Goal: Transaction & Acquisition: Download file/media

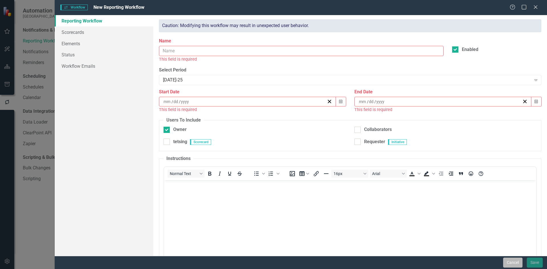
click at [515, 265] on button "Cancel" at bounding box center [512, 263] width 19 height 10
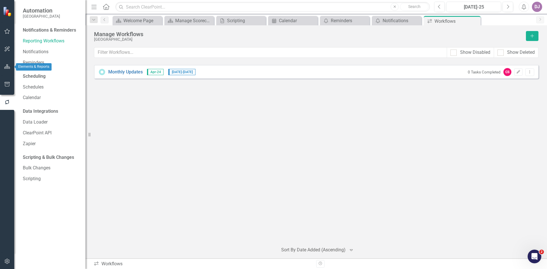
click at [4, 65] on icon "button" at bounding box center [7, 66] width 6 height 5
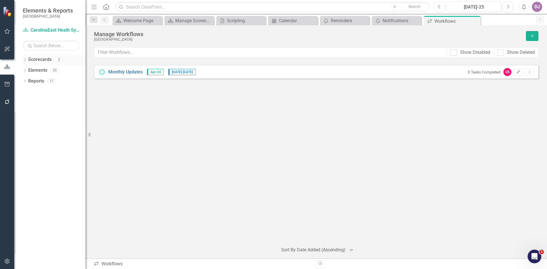
click at [46, 60] on link "Scorecards" at bounding box center [39, 59] width 23 height 7
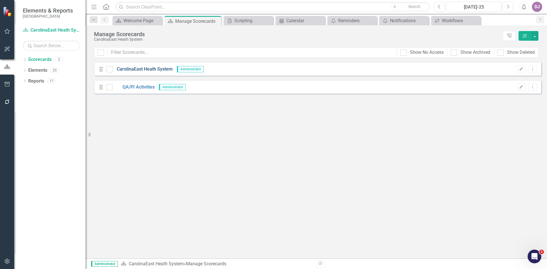
click at [131, 69] on link "CarolinaEast Heath System" at bounding box center [143, 69] width 60 height 7
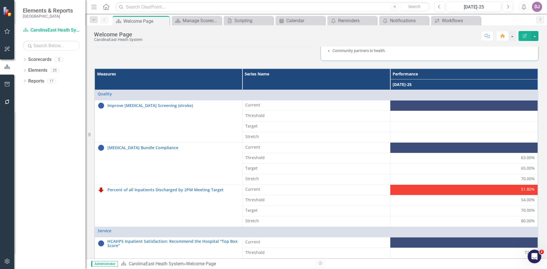
scroll to position [139, 0]
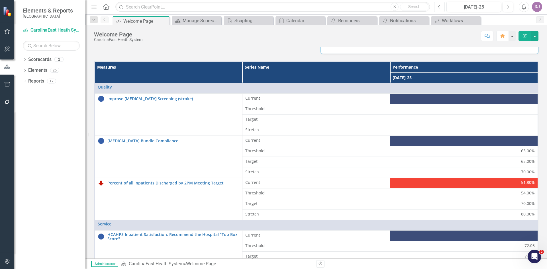
click at [438, 7] on icon "Previous" at bounding box center [439, 6] width 3 height 5
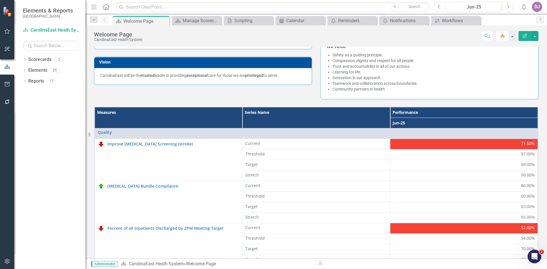
scroll to position [90, 0]
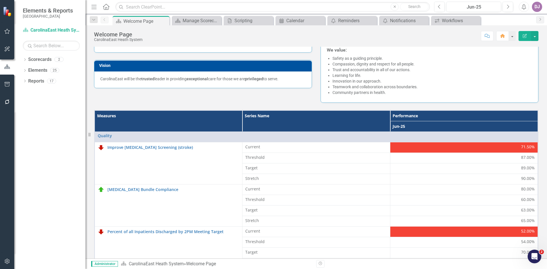
drag, startPoint x: 515, startPoint y: 147, endPoint x: 403, endPoint y: 147, distance: 112.0
click at [403, 147] on div "71.50%" at bounding box center [464, 147] width 142 height 6
click at [9, 261] on icon "button" at bounding box center [7, 261] width 6 height 5
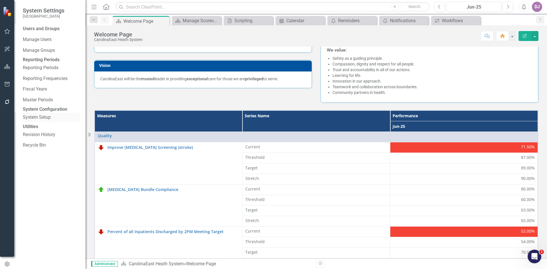
click at [42, 121] on link "System Setup" at bounding box center [51, 117] width 57 height 7
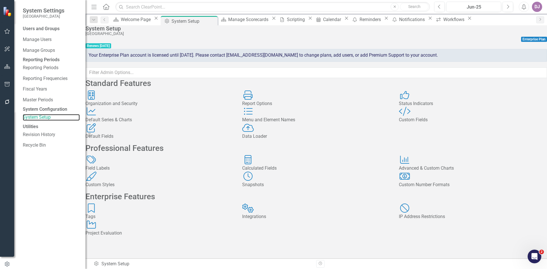
scroll to position [68, 0]
click at [132, 182] on div "Custom Styles" at bounding box center [160, 185] width 148 height 7
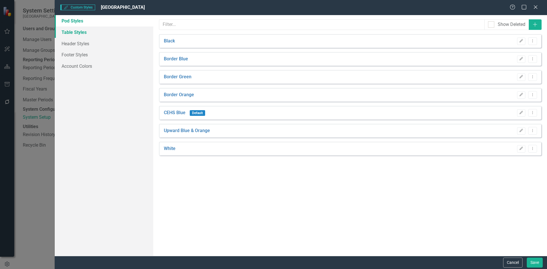
click at [81, 31] on link "Table Styles" at bounding box center [104, 32] width 99 height 11
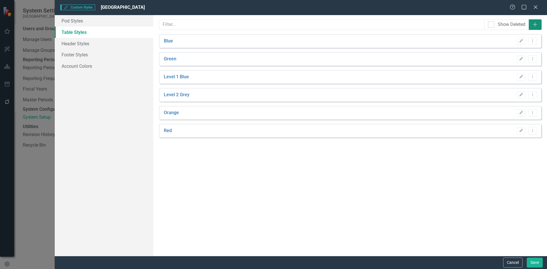
click at [534, 25] on icon "Add" at bounding box center [536, 24] width 6 height 5
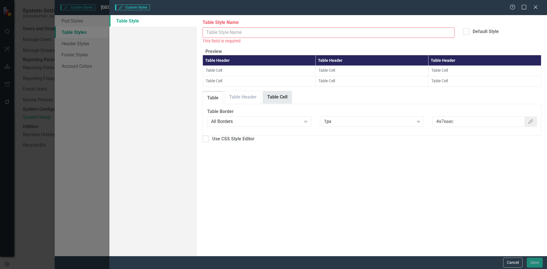
click at [282, 103] on link "Table Cell" at bounding box center [277, 97] width 29 height 12
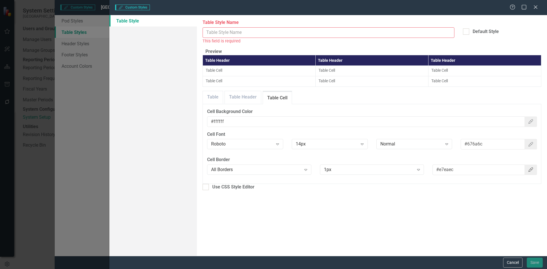
click at [530, 172] on icon "button" at bounding box center [531, 170] width 5 height 5
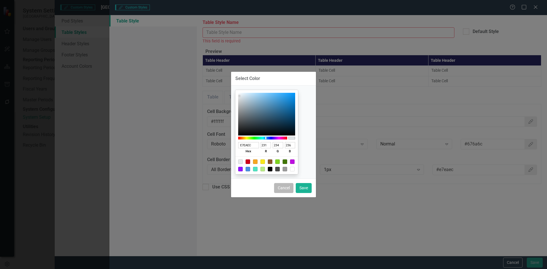
click at [284, 188] on button "Cancel" at bounding box center [283, 188] width 19 height 10
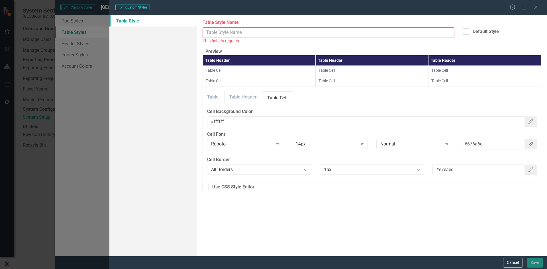
click at [444, 74] on td "Table Cell" at bounding box center [485, 71] width 113 height 11
click at [331, 72] on td "Table Cell" at bounding box center [372, 71] width 113 height 11
click at [231, 74] on td "Table Cell" at bounding box center [259, 71] width 113 height 11
click at [240, 103] on link "Table Header" at bounding box center [243, 97] width 36 height 12
click at [207, 190] on div at bounding box center [206, 187] width 6 height 6
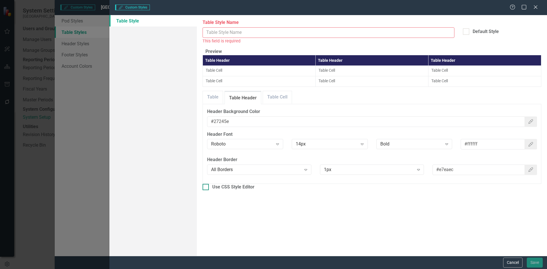
click at [206, 188] on input "Use CSS Style Editor" at bounding box center [205, 186] width 4 height 4
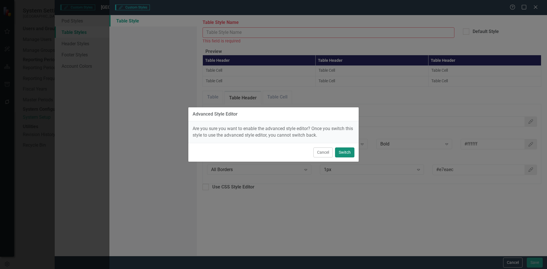
click at [351, 153] on button "Switch" at bounding box center [344, 153] width 19 height 10
checkbox input "true"
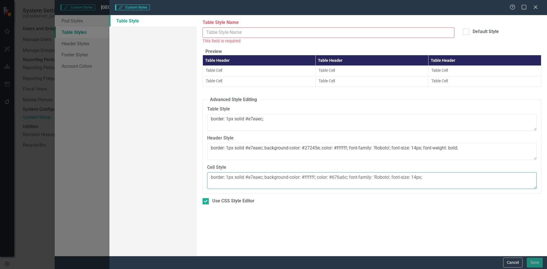
click at [431, 182] on textarea "border: 1px solid #e7eaec; background-color: #ffffff; color: #676a6c; font-fami…" at bounding box center [372, 180] width 330 height 17
click at [510, 263] on button "Cancel" at bounding box center [512, 263] width 19 height 10
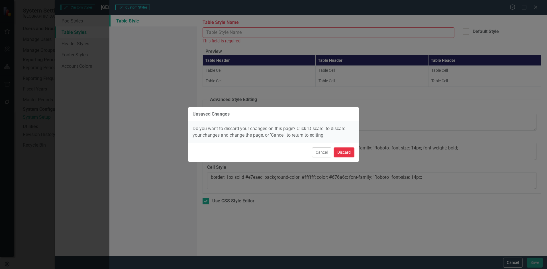
click at [343, 151] on button "Discard" at bounding box center [344, 153] width 21 height 10
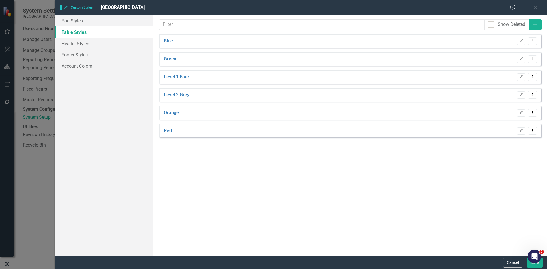
click at [77, 32] on link "Table Styles" at bounding box center [104, 32] width 99 height 11
click at [537, 25] on icon "Add" at bounding box center [536, 24] width 6 height 5
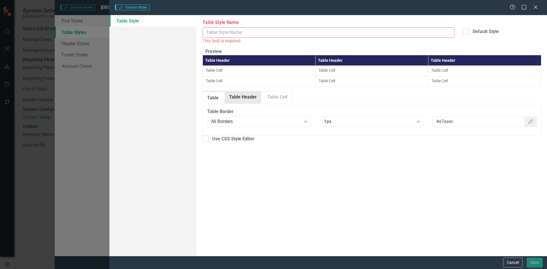
click at [243, 102] on link "Table Header" at bounding box center [243, 97] width 36 height 12
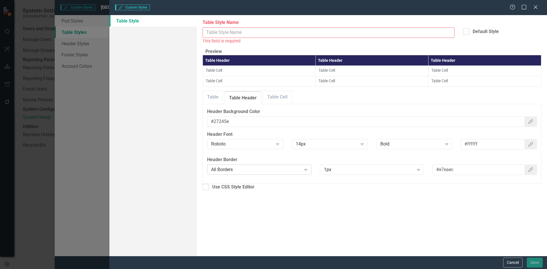
click at [308, 172] on icon "Expand" at bounding box center [306, 170] width 6 height 5
click at [340, 213] on div "Table Styles can be used to customize the look and feel of Summary Reports in C…" at bounding box center [372, 135] width 350 height 241
click at [420, 172] on icon "Expand" at bounding box center [419, 170] width 6 height 5
click at [445, 208] on div "Table Styles can be used to customize the look and feel of Summary Reports in C…" at bounding box center [372, 135] width 350 height 241
click at [419, 172] on icon "Expand" at bounding box center [419, 170] width 6 height 5
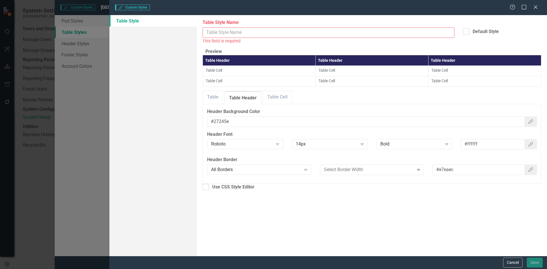
click at [419, 175] on div "Expand" at bounding box center [419, 170] width 10 height 9
click at [362, 146] on icon at bounding box center [362, 145] width 3 height 2
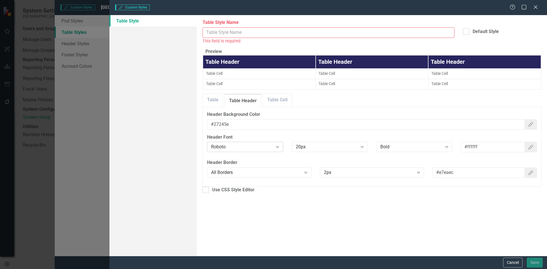
click at [279, 149] on icon "Expand" at bounding box center [278, 147] width 6 height 5
click at [323, 205] on div "Table Styles can be used to customize the look and feel of Summary Reports in C…" at bounding box center [372, 135] width 350 height 241
click at [335, 77] on td "Table Cell" at bounding box center [372, 74] width 113 height 11
click at [245, 77] on td "Table Cell" at bounding box center [259, 74] width 113 height 11
click at [237, 63] on th "Table Header" at bounding box center [259, 61] width 113 height 13
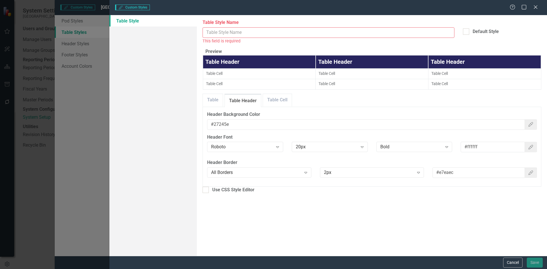
drag, startPoint x: 237, startPoint y: 63, endPoint x: 228, endPoint y: 64, distance: 9.2
click at [228, 64] on th "Table Header" at bounding box center [259, 61] width 113 height 13
click at [515, 264] on button "Cancel" at bounding box center [512, 263] width 19 height 10
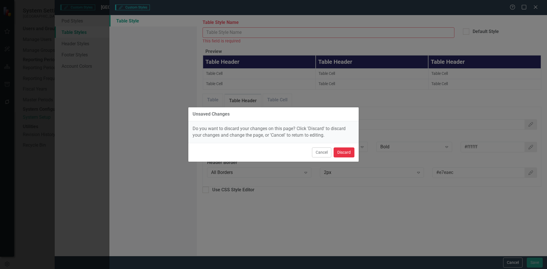
click at [341, 151] on button "Discard" at bounding box center [344, 153] width 21 height 10
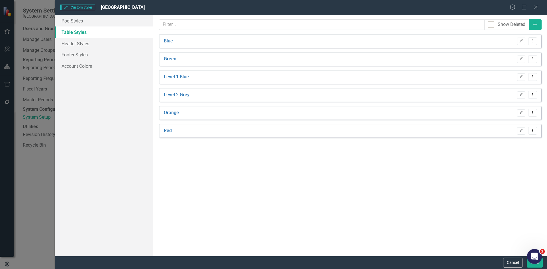
click at [536, 259] on div "Open Intercom Messenger" at bounding box center [534, 256] width 19 height 19
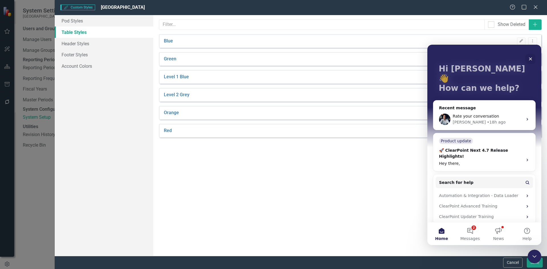
scroll to position [22, 0]
click at [530, 234] on button "Help" at bounding box center [527, 234] width 29 height 23
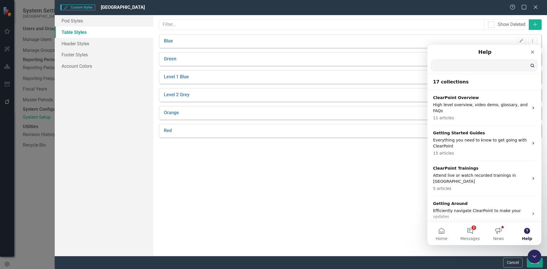
click at [460, 66] on input "Search for help" at bounding box center [485, 65] width 106 height 11
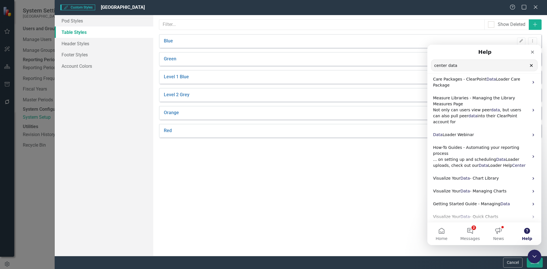
scroll to position [20, 0]
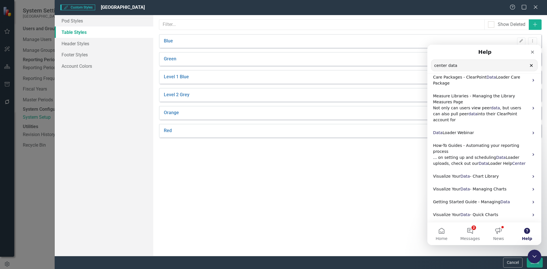
drag, startPoint x: 541, startPoint y: 193, endPoint x: 969, endPoint y: 262, distance: 434.3
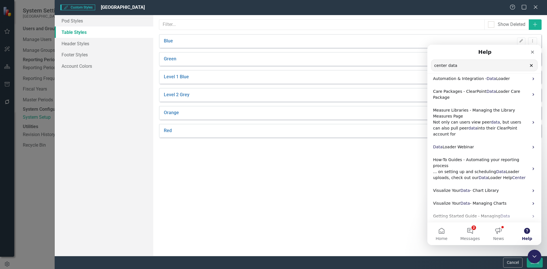
scroll to position [0, 0]
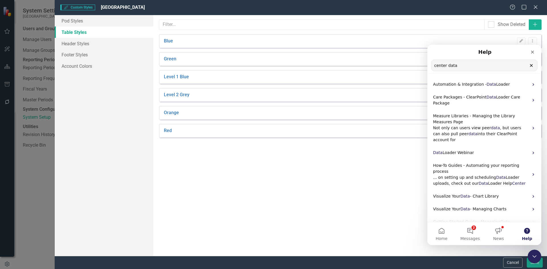
drag, startPoint x: 470, startPoint y: 68, endPoint x: 432, endPoint y: 73, distance: 38.4
click at [432, 73] on nav "Help center data Search for help" at bounding box center [485, 59] width 114 height 29
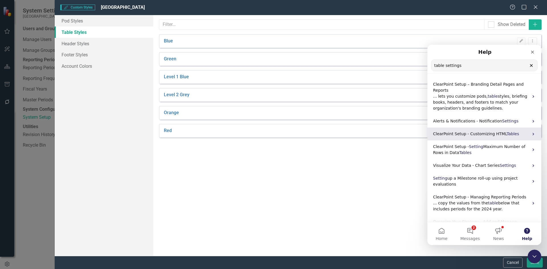
type input "table settings"
click at [481, 135] on span "ClearPoint Setup - Customizing HTML" at bounding box center [470, 134] width 74 height 5
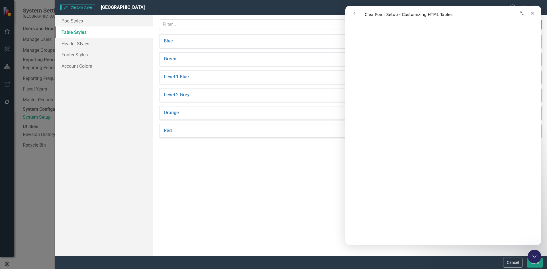
scroll to position [985, 0]
drag, startPoint x: 539, startPoint y: 77, endPoint x: 888, endPoint y: 74, distance: 348.7
click at [512, 265] on button "Cancel" at bounding box center [512, 263] width 19 height 10
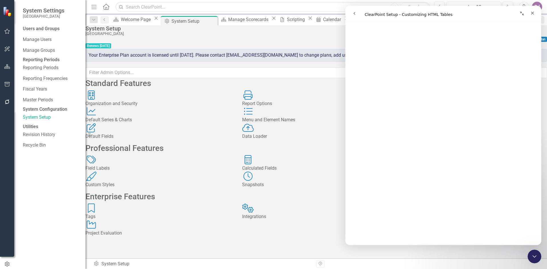
click at [355, 14] on icon "go back" at bounding box center [355, 13] width 2 height 3
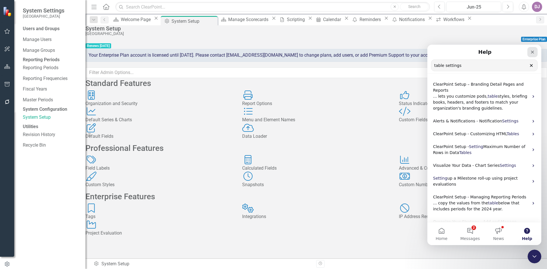
click at [534, 54] on icon "Close" at bounding box center [533, 52] width 5 height 5
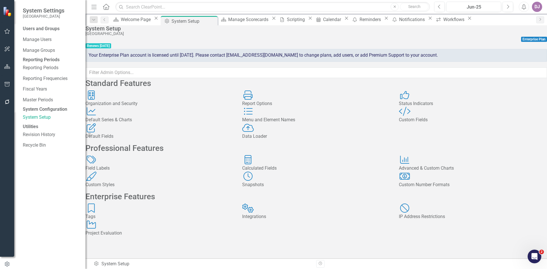
scroll to position [0, 0]
click at [281, 107] on div "Report Options" at bounding box center [316, 104] width 148 height 7
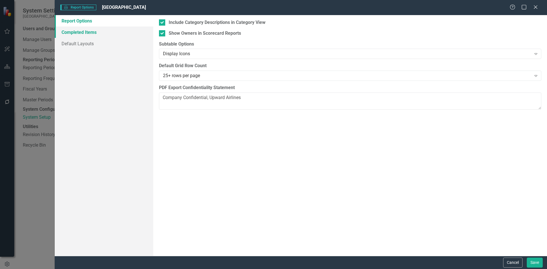
click at [79, 32] on link "Completed Items" at bounding box center [104, 32] width 99 height 11
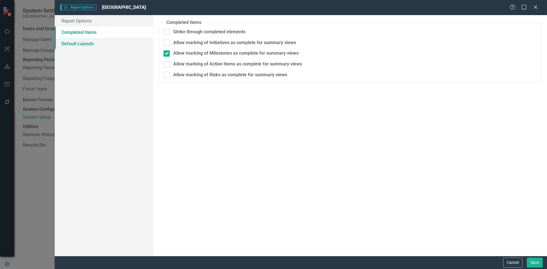
click at [79, 44] on link "Default Layouts" at bounding box center [104, 43] width 99 height 11
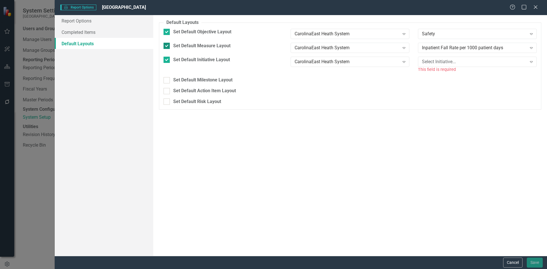
click at [194, 49] on div "Set Default Measure Layout" at bounding box center [201, 46] width 57 height 7
click at [167, 46] on input "Set Default Measure Layout" at bounding box center [166, 45] width 4 height 4
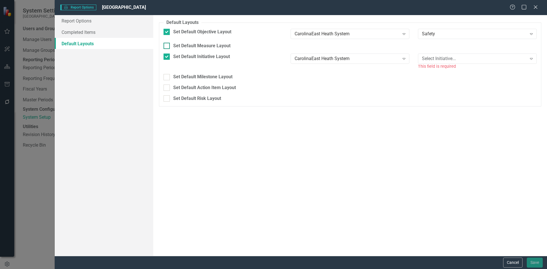
click at [166, 46] on input "Set Default Measure Layout" at bounding box center [166, 45] width 4 height 4
checkbox input "true"
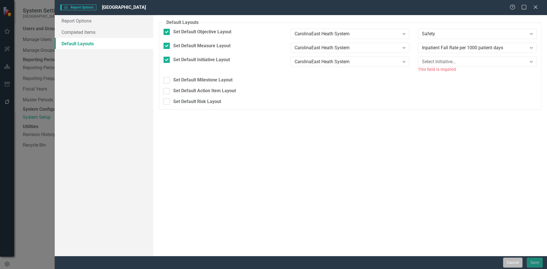
click at [510, 264] on button "Cancel" at bounding box center [512, 263] width 19 height 10
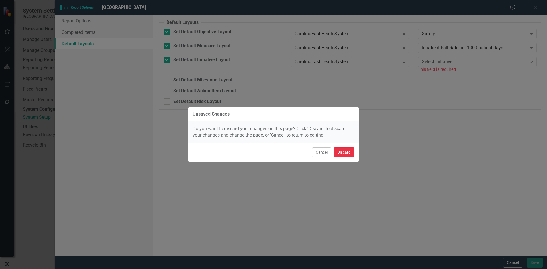
click at [344, 155] on button "Discard" at bounding box center [344, 153] width 21 height 10
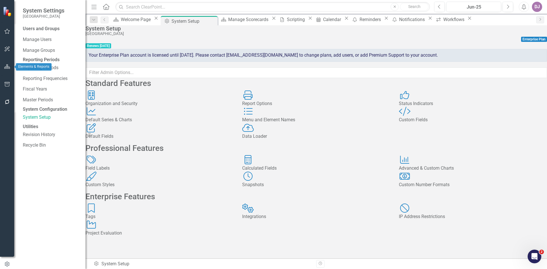
click at [7, 69] on icon "button" at bounding box center [7, 66] width 6 height 5
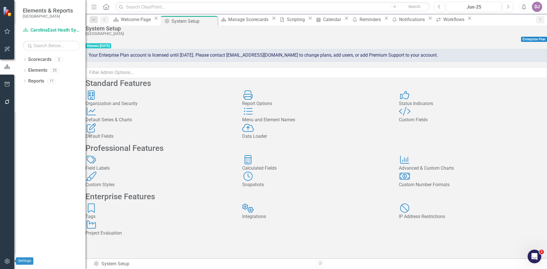
click at [8, 264] on icon "button" at bounding box center [7, 261] width 6 height 5
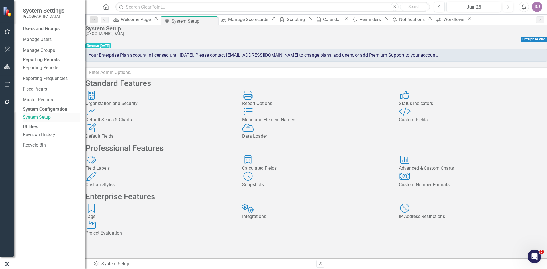
click at [42, 121] on link "System Setup" at bounding box center [51, 117] width 57 height 7
click at [136, 140] on div "Default Fields" at bounding box center [160, 136] width 148 height 7
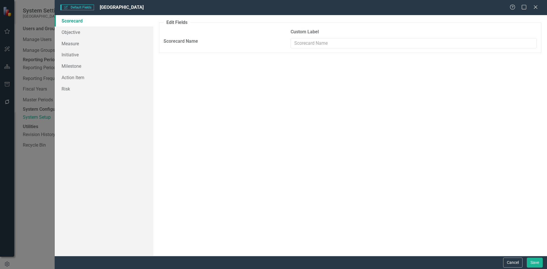
click at [29, 196] on div "Default Fields Default Fields CarolinaEast Medical Center Help Maximize Close S…" at bounding box center [273, 134] width 547 height 269
click at [509, 264] on button "Cancel" at bounding box center [512, 263] width 19 height 10
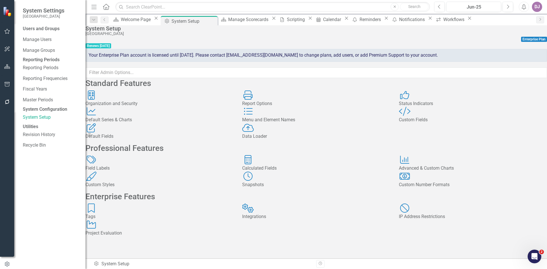
click at [434, 123] on div "Custom Fields" at bounding box center [473, 120] width 148 height 7
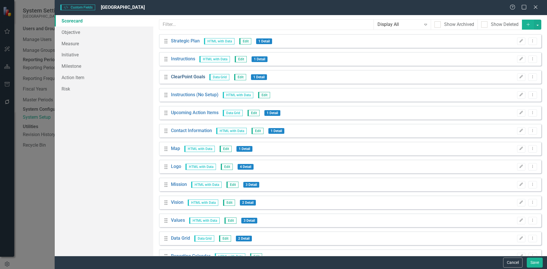
click at [189, 77] on link "ClearPoint Goals" at bounding box center [188, 77] width 34 height 7
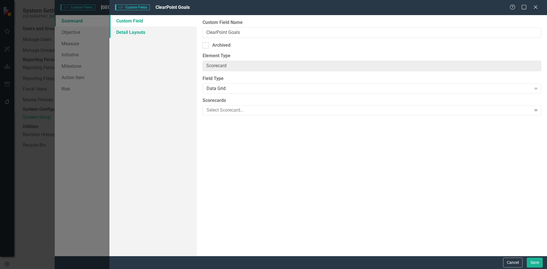
click at [139, 33] on link "Detail Layouts" at bounding box center [153, 32] width 88 height 11
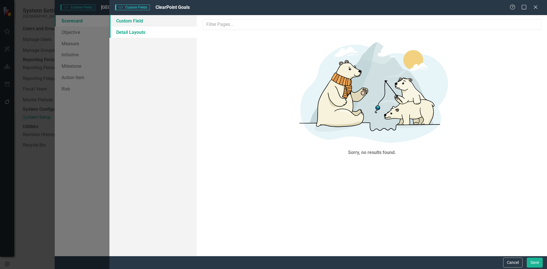
click at [137, 23] on link "Custom Field" at bounding box center [153, 20] width 88 height 11
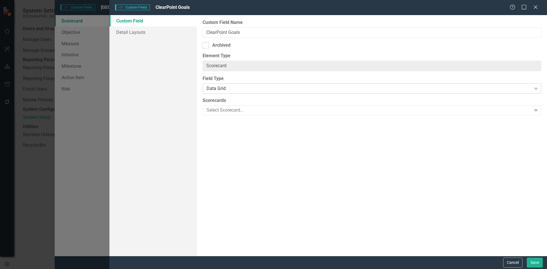
click at [538, 90] on icon "Expand" at bounding box center [536, 88] width 6 height 5
click at [157, 119] on div "Custom Field Detail Layouts" at bounding box center [153, 135] width 88 height 241
click at [515, 265] on button "Cancel" at bounding box center [512, 263] width 19 height 10
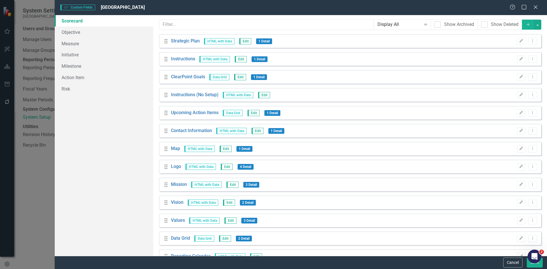
click at [32, 209] on div "Custom Style Custom Fields CarolinaEast Medical Center Help Maximize Close Scor…" at bounding box center [273, 134] width 547 height 269
click at [539, 9] on div "Help Maximize Close" at bounding box center [526, 7] width 32 height 7
click at [535, 8] on icon at bounding box center [536, 7] width 4 height 4
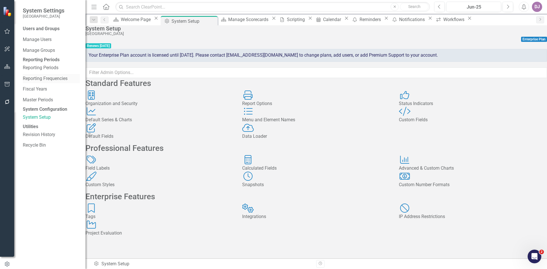
click at [41, 82] on link "Reporting Frequencies" at bounding box center [51, 79] width 57 height 7
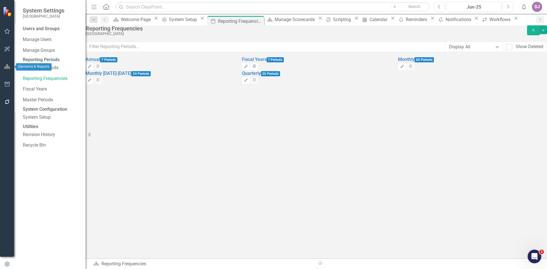
click at [8, 65] on icon "button" at bounding box center [7, 66] width 6 height 5
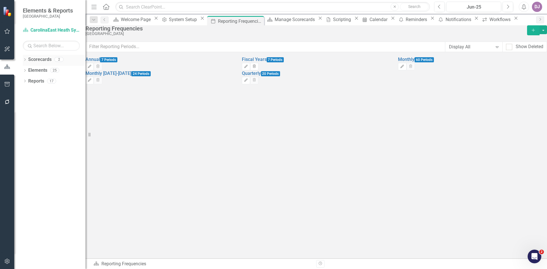
click at [42, 60] on link "Scorecards" at bounding box center [39, 59] width 23 height 7
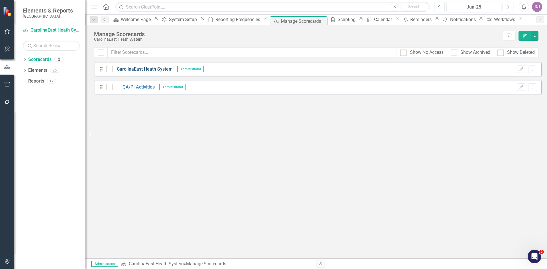
click at [133, 68] on link "CarolinaEast Heath System" at bounding box center [143, 69] width 60 height 7
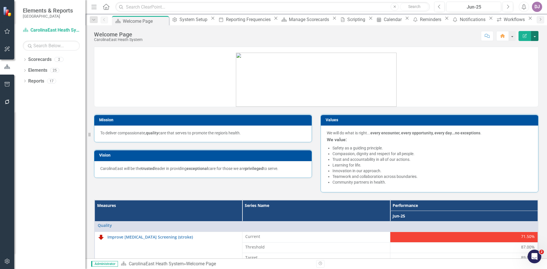
click at [537, 36] on button "button" at bounding box center [534, 36] width 7 height 10
click at [38, 82] on link "Reports" at bounding box center [36, 81] width 16 height 7
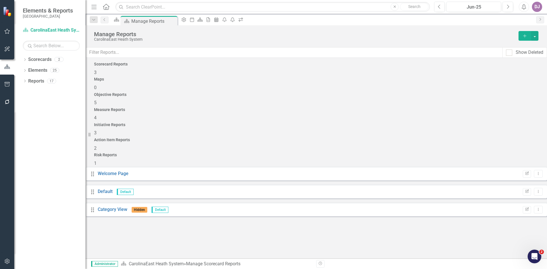
click at [97, 115] on span "4" at bounding box center [95, 117] width 3 height 5
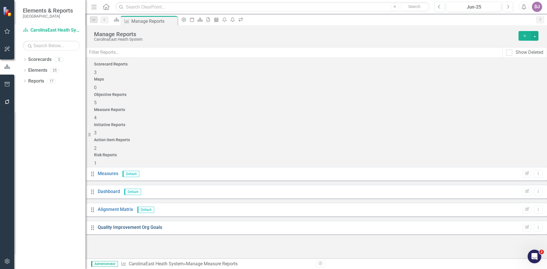
click at [132, 225] on link "Quality Improvement Org Goals" at bounding box center [130, 227] width 64 height 5
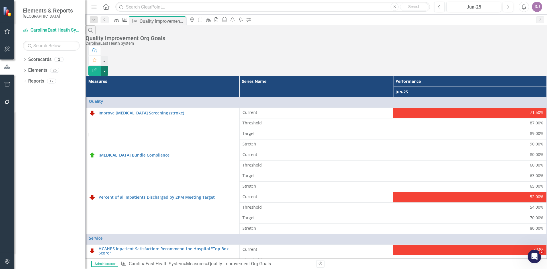
click at [108, 66] on button "button" at bounding box center [104, 71] width 7 height 10
click at [522, 69] on link "Excel Export to Excel" at bounding box center [515, 68] width 45 height 11
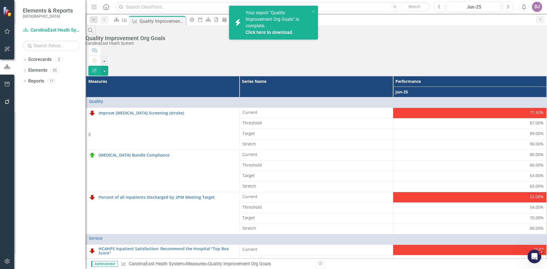
click at [278, 32] on link "Click here to download." at bounding box center [270, 32] width 48 height 5
